Goal: Task Accomplishment & Management: Manage account settings

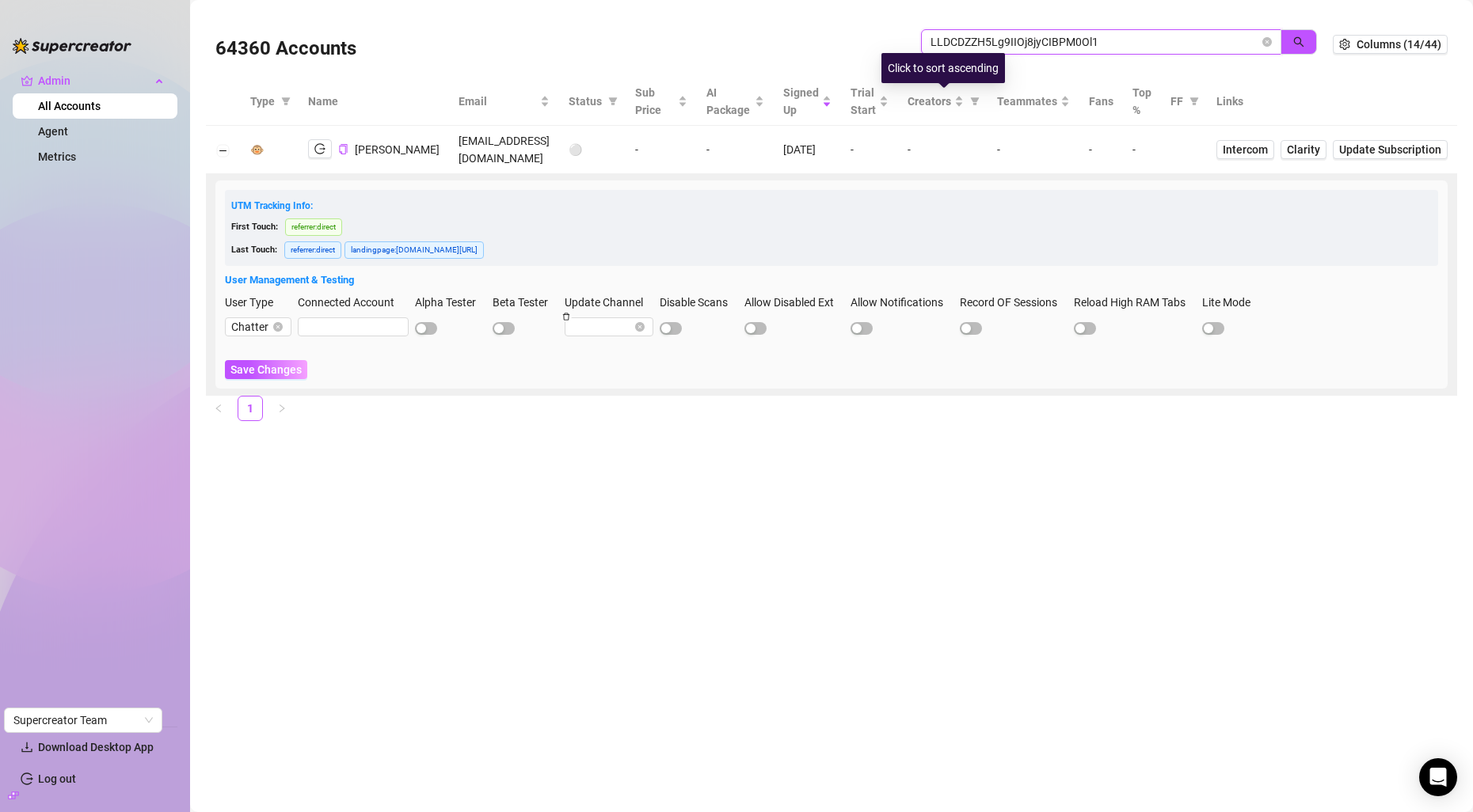
click at [1006, 47] on input "LLDCDZZH5Lg9IIOj8jyCIBPM0Ol1" at bounding box center [1095, 42] width 329 height 17
paste input "decappo72@proton.me"
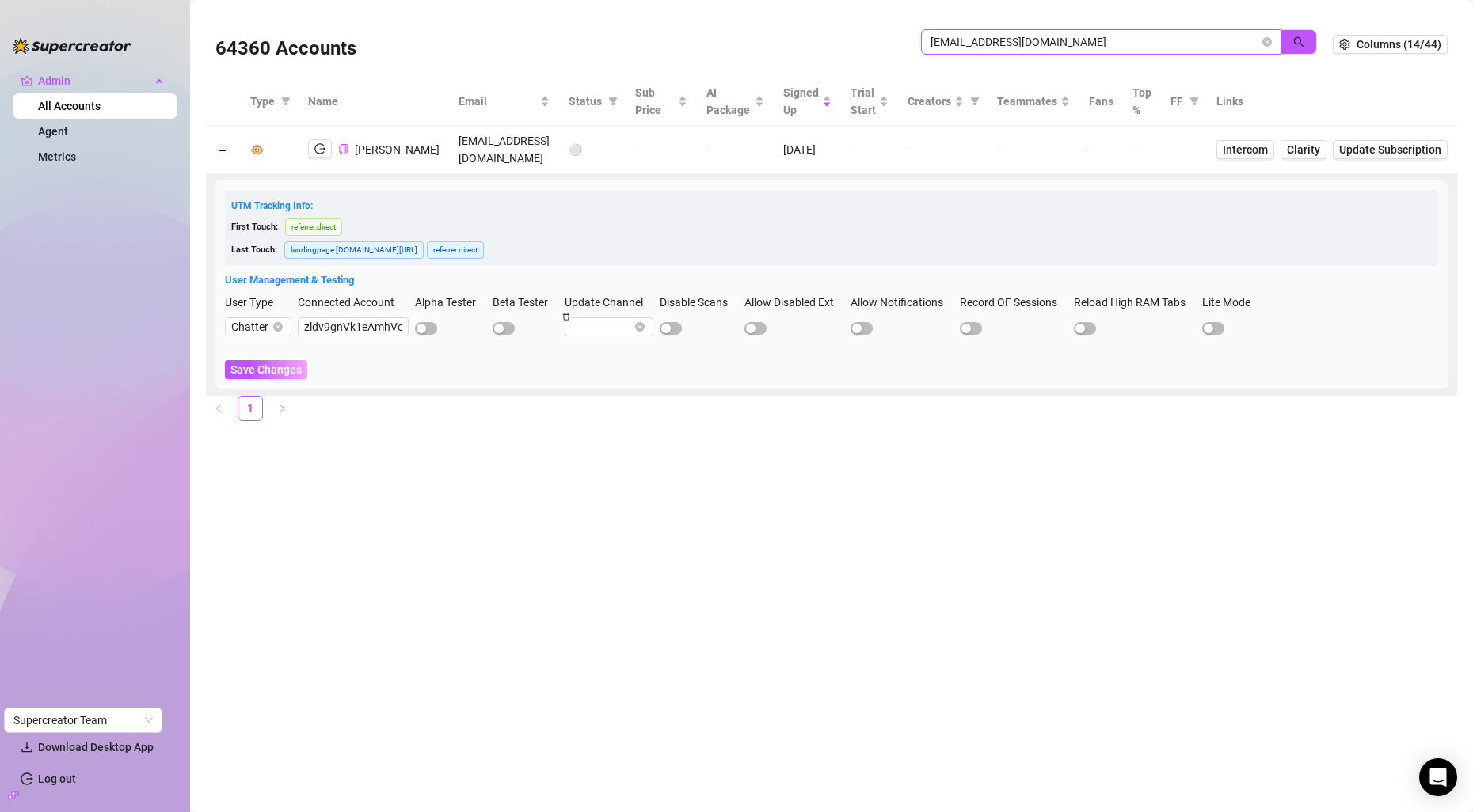
click at [1017, 38] on input "decappo72@proton.me" at bounding box center [1095, 42] width 329 height 17
paste input "[PERSON_NAME][EMAIL_ADDRESS][DOMAIN_NAME]"
type input "[PERSON_NAME][EMAIL_ADDRESS][DOMAIN_NAME]"
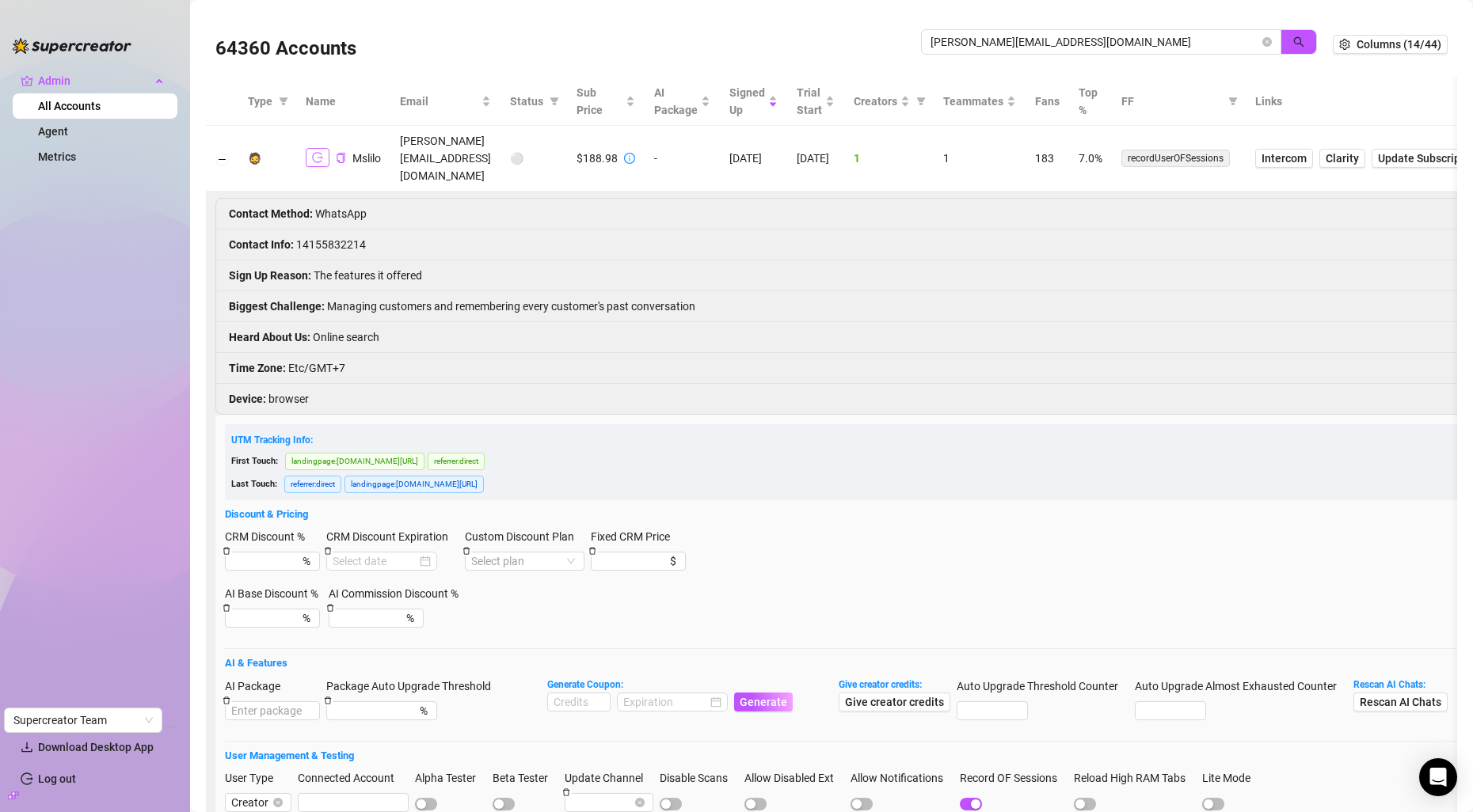
click at [321, 153] on icon "logout" at bounding box center [317, 158] width 12 height 11
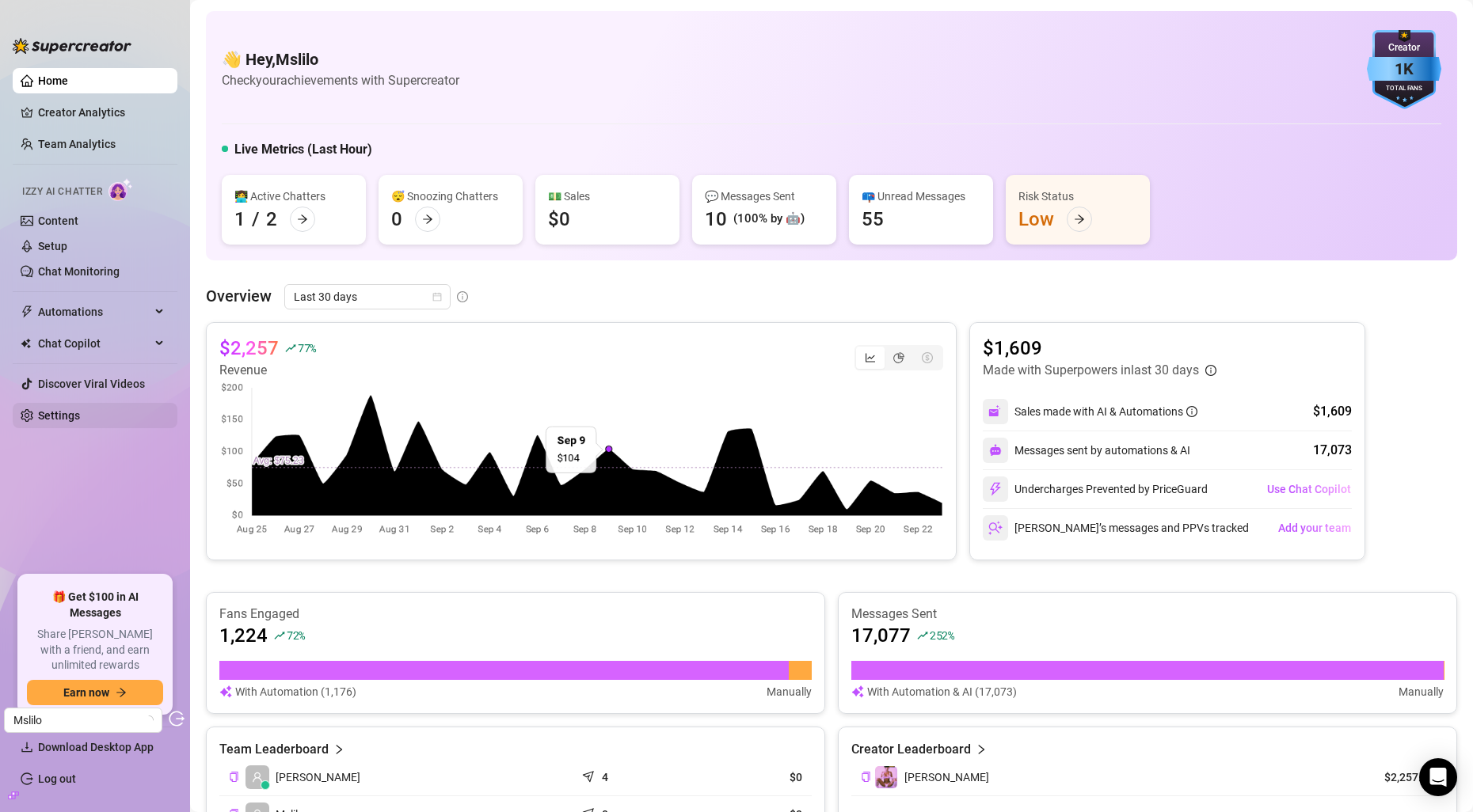
click at [76, 422] on link "Settings" at bounding box center [60, 415] width 42 height 12
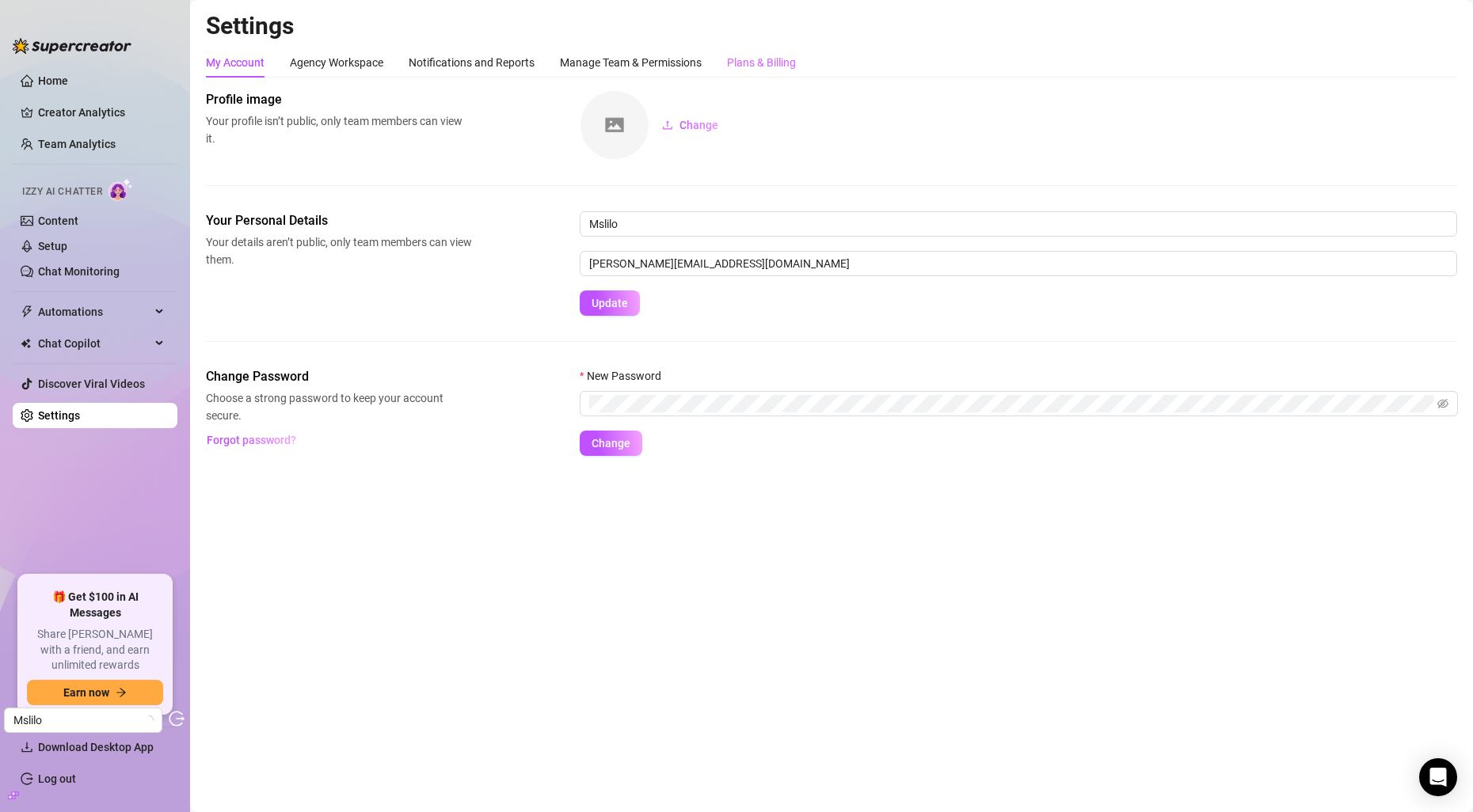
click at [775, 74] on div "Plans & Billing" at bounding box center [761, 62] width 69 height 30
